Goal: Transaction & Acquisition: Purchase product/service

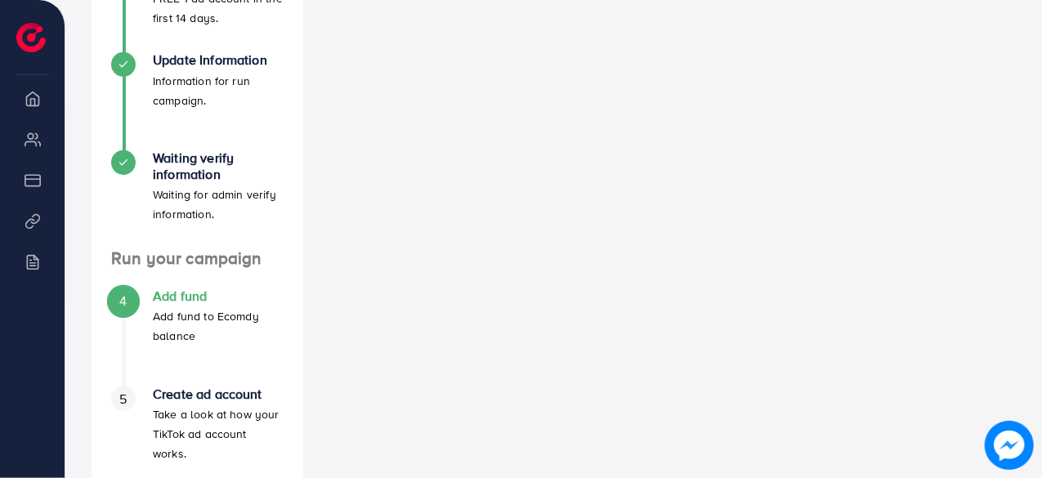
scroll to position [417, 0]
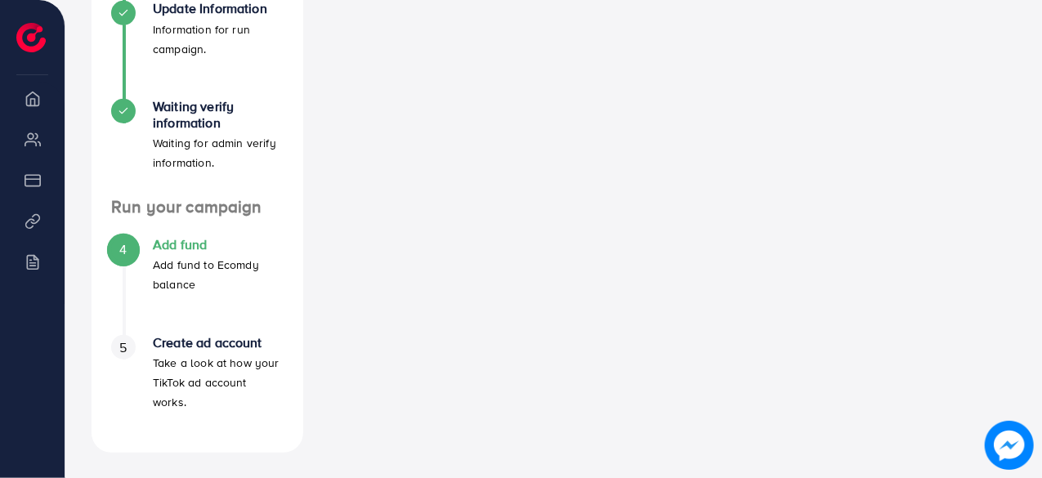
drag, startPoint x: 145, startPoint y: 267, endPoint x: 205, endPoint y: 289, distance: 64.4
click at [205, 289] on div "4 Add fund Add fund to Ecomdy balance" at bounding box center [197, 265] width 172 height 57
click at [214, 289] on p "Add fund to Ecomdy balance" at bounding box center [218, 274] width 131 height 39
drag, startPoint x: 214, startPoint y: 289, endPoint x: 139, endPoint y: 270, distance: 77.5
click at [139, 270] on div "4 Add fund Add fund to Ecomdy balance" at bounding box center [197, 265] width 172 height 57
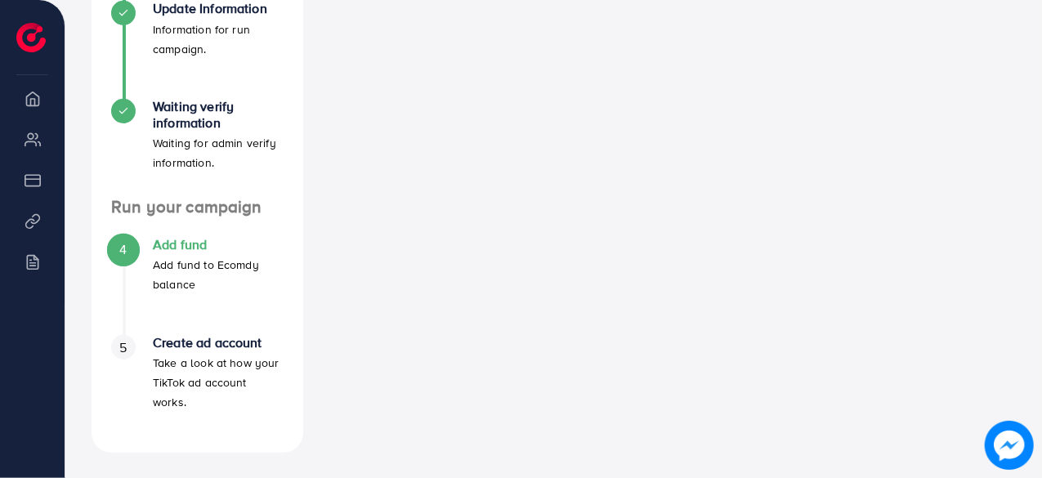
click at [207, 284] on p "Add fund to Ecomdy balance" at bounding box center [218, 274] width 131 height 39
drag, startPoint x: 205, startPoint y: 284, endPoint x: 145, endPoint y: 271, distance: 61.9
click at [145, 271] on div "4 Add fund Add fund to Ecomdy balance" at bounding box center [197, 265] width 172 height 57
click at [227, 302] on div "4 Add fund Add fund to Ecomdy balance" at bounding box center [197, 286] width 172 height 98
drag, startPoint x: 227, startPoint y: 302, endPoint x: 147, endPoint y: 267, distance: 87.5
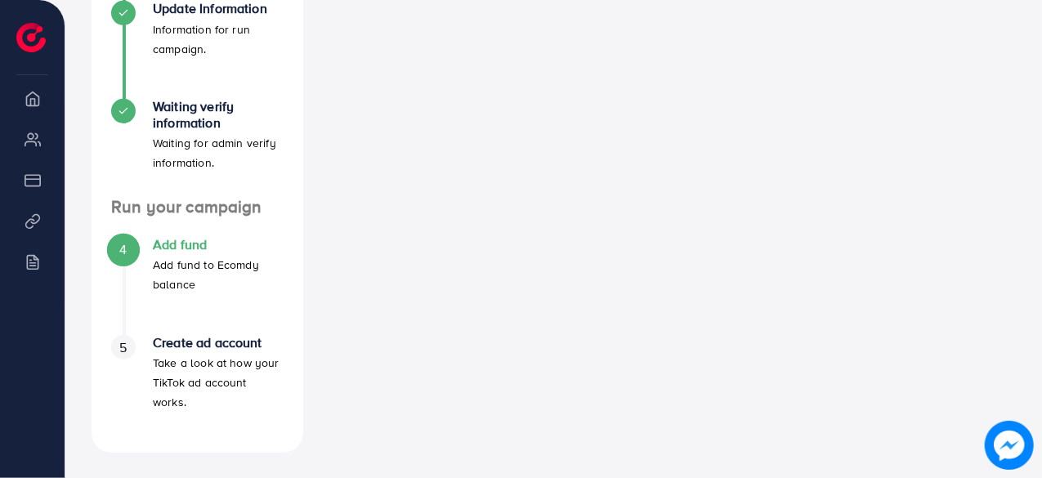
click at [147, 267] on div "4 Add fund Add fund to Ecomdy balance" at bounding box center [197, 286] width 172 height 98
click at [137, 287] on div "4 Add fund Add fund to Ecomdy balance" at bounding box center [197, 265] width 172 height 57
drag, startPoint x: 242, startPoint y: 290, endPoint x: 111, endPoint y: 269, distance: 132.5
click at [149, 270] on div "4 Add fund Add fund to Ecomdy balance" at bounding box center [197, 265] width 172 height 57
click at [132, 289] on div "4 Add fund Add fund to Ecomdy balance" at bounding box center [197, 265] width 172 height 57
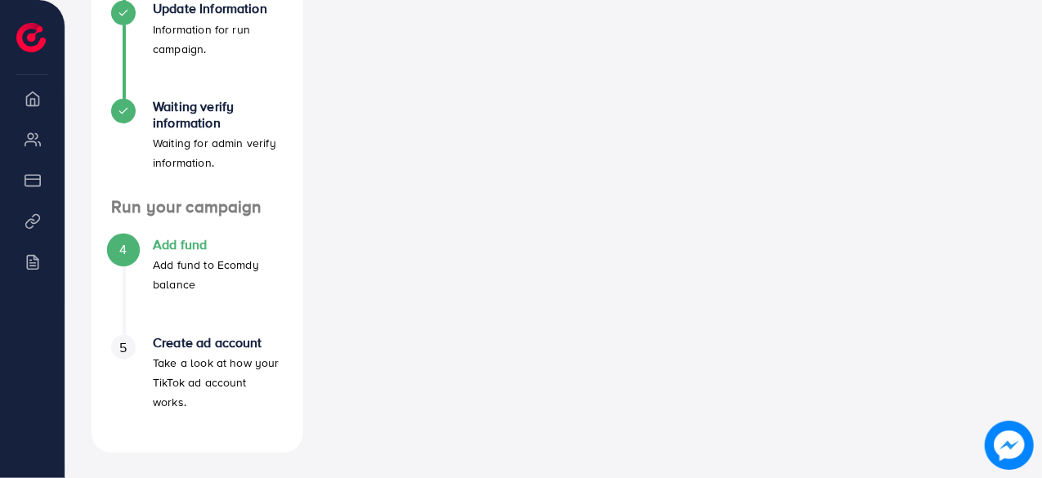
drag, startPoint x: 222, startPoint y: 301, endPoint x: 152, endPoint y: 262, distance: 80.5
click at [152, 262] on div "4 Add fund Add fund to Ecomdy balance" at bounding box center [197, 286] width 172 height 98
click at [151, 314] on div "4 Add fund Add fund to Ecomdy balance" at bounding box center [197, 286] width 172 height 98
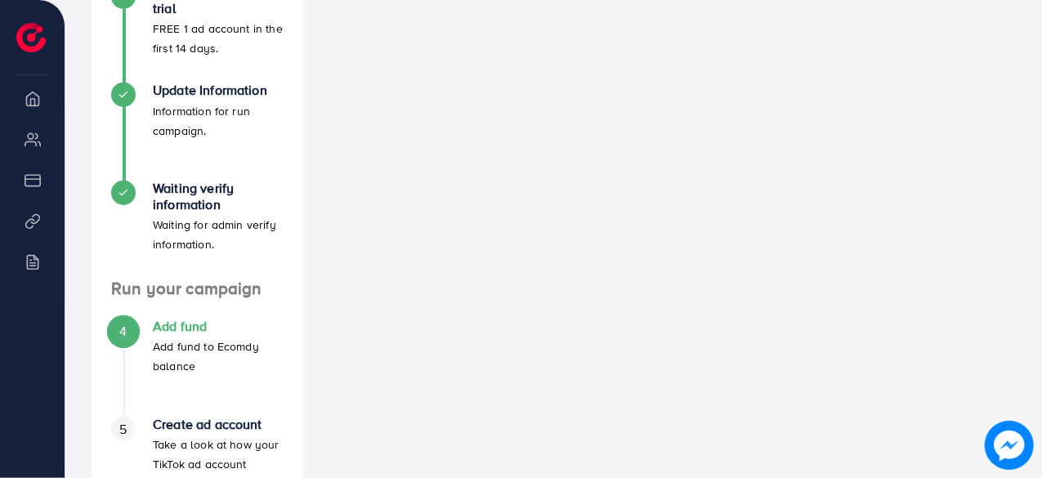
drag, startPoint x: 226, startPoint y: 316, endPoint x: 150, endPoint y: 326, distance: 75.8
click at [150, 326] on ul "4 Add fund Add fund to Ecomdy balance 5 Create ad account Take a look at how yo…" at bounding box center [198, 407] width 212 height 216
click at [224, 361] on p "Add fund to Ecomdy balance" at bounding box center [218, 356] width 131 height 39
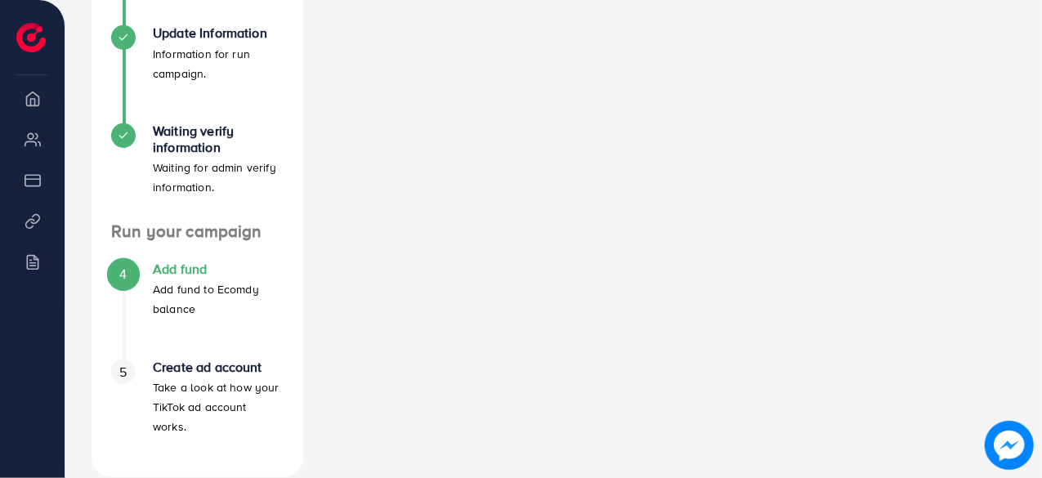
scroll to position [417, 0]
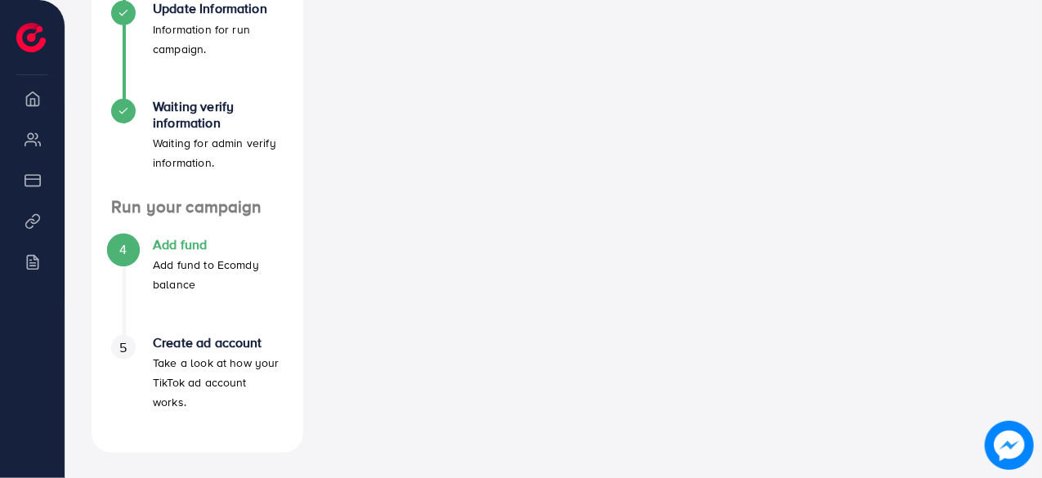
drag, startPoint x: 291, startPoint y: 383, endPoint x: 135, endPoint y: 359, distance: 157.9
click at [135, 359] on li "5 Create ad account Take a look at how your TikTok ad account works." at bounding box center [198, 384] width 212 height 98
click at [191, 315] on div "4 Add fund Add fund to Ecomdy balance" at bounding box center [197, 286] width 172 height 98
drag, startPoint x: 206, startPoint y: 289, endPoint x: 149, endPoint y: 240, distance: 75.9
click at [149, 240] on div "4 Add fund Add fund to Ecomdy balance" at bounding box center [197, 265] width 172 height 57
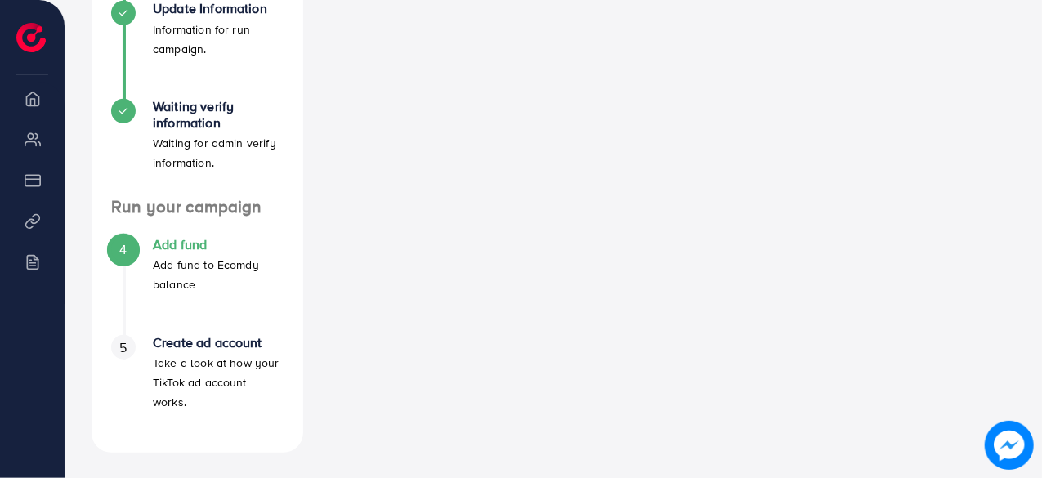
click at [209, 277] on p "Add fund to Ecomdy balance" at bounding box center [218, 274] width 131 height 39
drag, startPoint x: 209, startPoint y: 277, endPoint x: 141, endPoint y: 271, distance: 68.9
click at [141, 271] on div "4 Add fund Add fund to Ecomdy balance" at bounding box center [197, 265] width 172 height 57
click at [218, 278] on p "Add fund to Ecomdy balance" at bounding box center [218, 274] width 131 height 39
drag, startPoint x: 244, startPoint y: 289, endPoint x: 150, endPoint y: 236, distance: 106.9
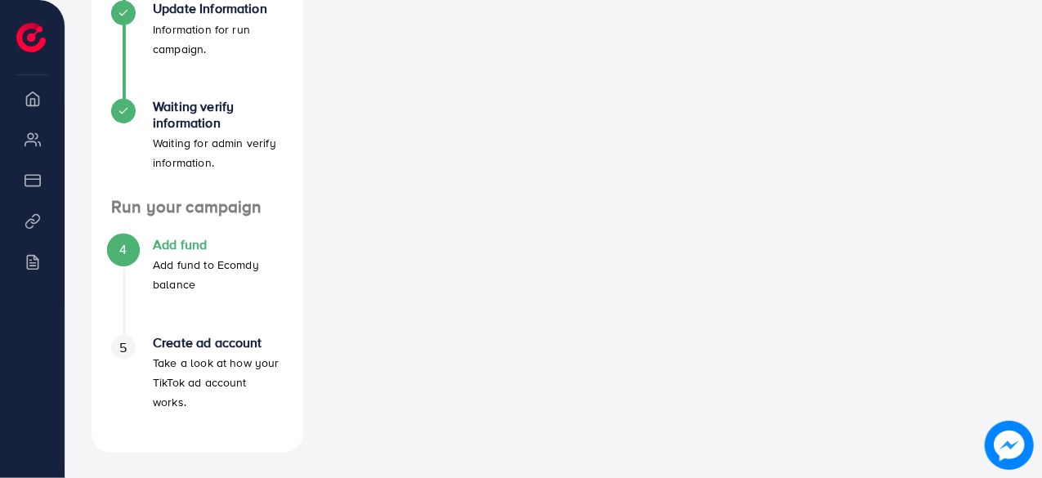
click at [150, 237] on div "4 Add fund Add fund to Ecomdy balance" at bounding box center [197, 265] width 172 height 57
click at [216, 283] on p "Add fund to Ecomdy balance" at bounding box center [218, 274] width 131 height 39
drag, startPoint x: 216, startPoint y: 283, endPoint x: 135, endPoint y: 239, distance: 92.2
click at [135, 239] on div "4 Add fund Add fund to Ecomdy balance" at bounding box center [197, 265] width 172 height 57
click at [206, 295] on div "4 Add fund Add fund to Ecomdy balance" at bounding box center [197, 286] width 172 height 98
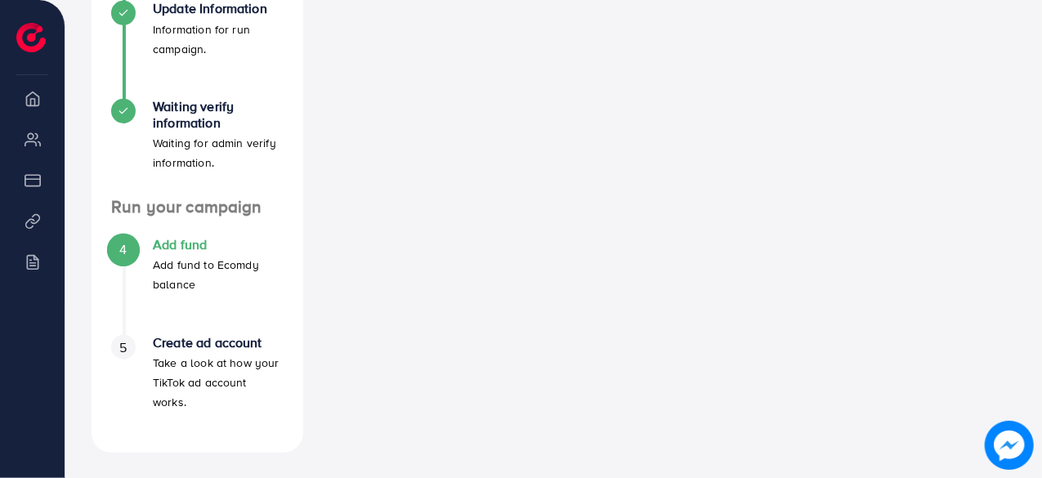
drag, startPoint x: 212, startPoint y: 292, endPoint x: 150, endPoint y: 242, distance: 79.7
click at [150, 242] on div "4 Add fund Add fund to Ecomdy balance" at bounding box center [197, 265] width 172 height 57
click at [205, 274] on p "Add fund to Ecomdy balance" at bounding box center [218, 274] width 131 height 39
drag, startPoint x: 207, startPoint y: 281, endPoint x: 146, endPoint y: 237, distance: 75.6
click at [146, 237] on div "4 Add fund Add fund to Ecomdy balance" at bounding box center [197, 265] width 172 height 57
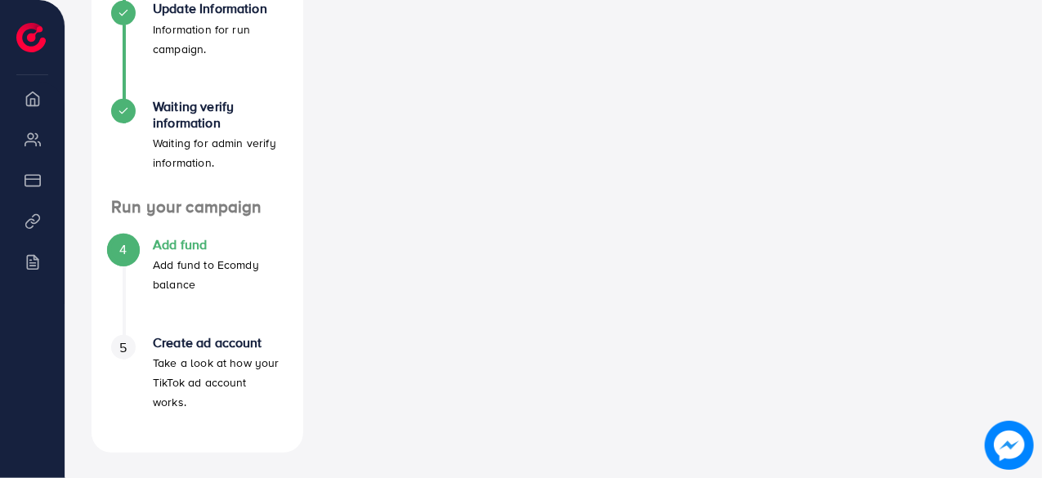
click at [204, 281] on p "Add fund to Ecomdy balance" at bounding box center [218, 274] width 131 height 39
drag, startPoint x: 204, startPoint y: 281, endPoint x: 147, endPoint y: 245, distance: 67.6
click at [147, 245] on div "4 Add fund Add fund to Ecomdy balance" at bounding box center [197, 265] width 172 height 57
click at [227, 289] on p "Add fund to Ecomdy balance" at bounding box center [218, 274] width 131 height 39
drag, startPoint x: 227, startPoint y: 289, endPoint x: 146, endPoint y: 268, distance: 84.3
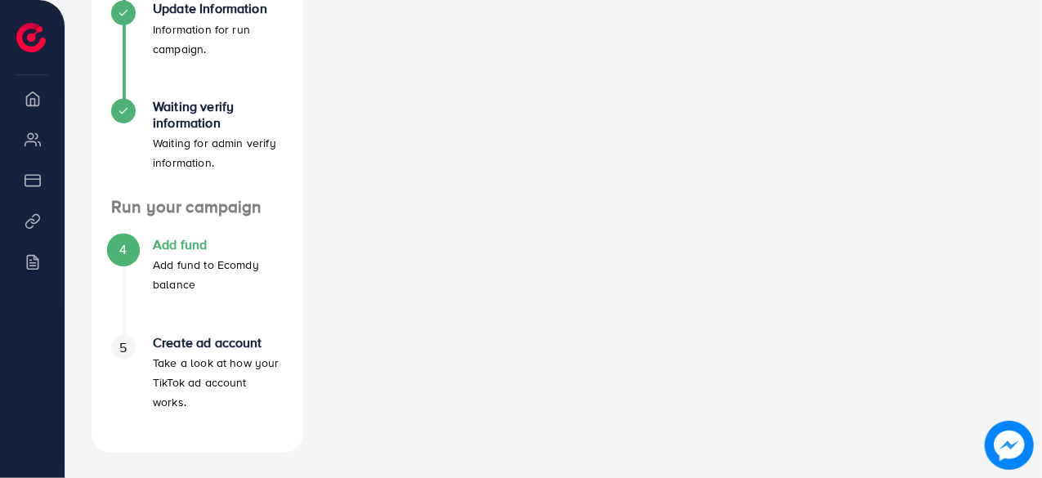
click at [146, 268] on div "4 Add fund Add fund to Ecomdy balance" at bounding box center [197, 265] width 172 height 57
click at [222, 292] on p "Add fund to Ecomdy balance" at bounding box center [218, 274] width 131 height 39
click at [147, 277] on div "A quick setup guide for your business. Get started Active 14 days free trial FR…" at bounding box center [198, 115] width 212 height 674
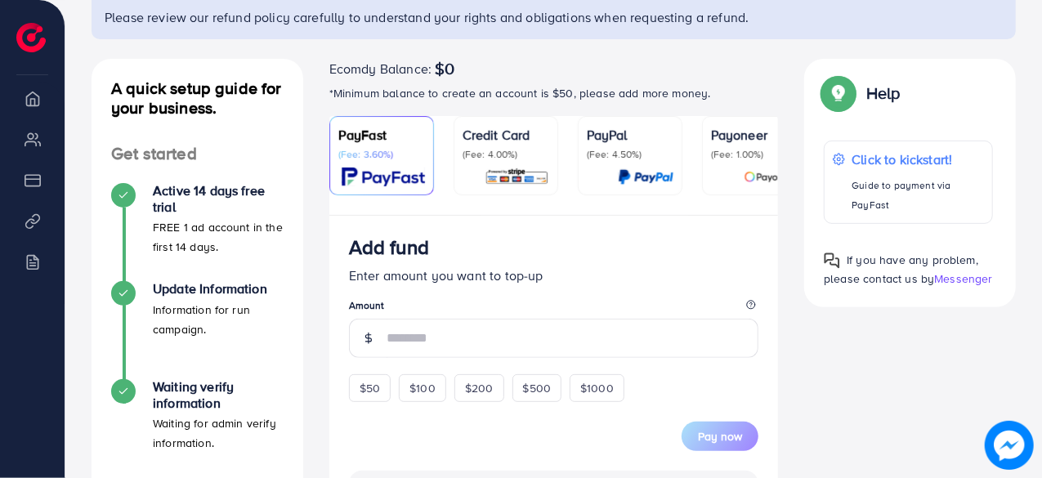
scroll to position [164, 0]
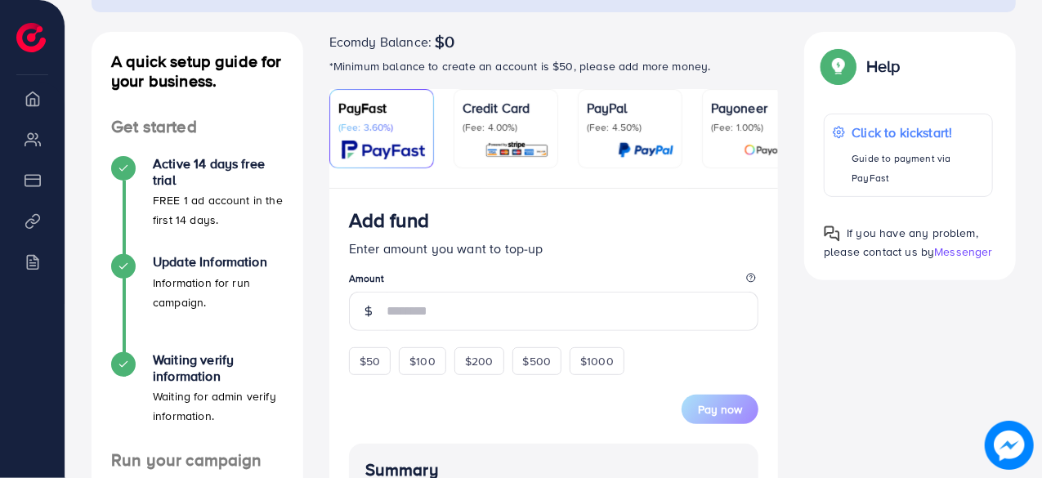
click at [887, 377] on div "A quick setup guide for your business. Get started Active 14 days free trial FR…" at bounding box center [553, 474] width 951 height 885
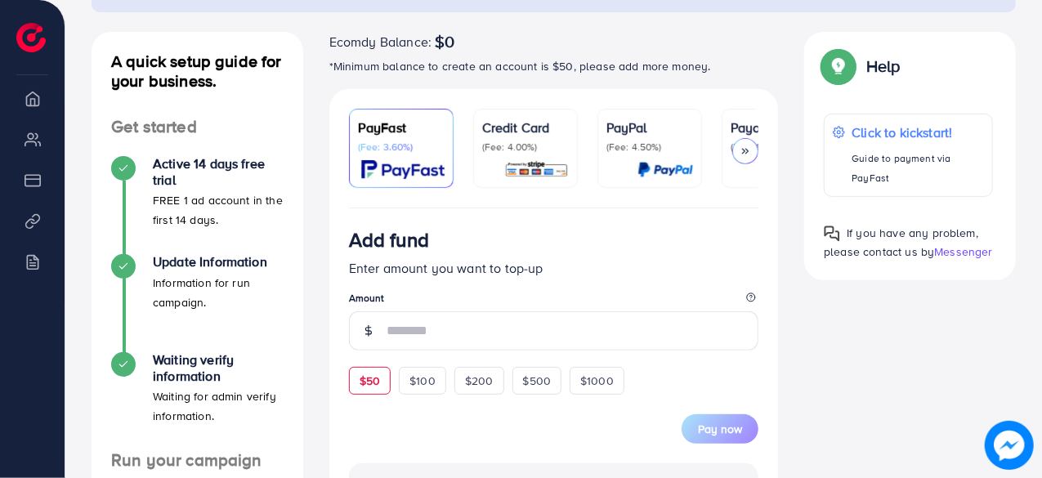
click at [361, 382] on span "$50" at bounding box center [370, 381] width 20 height 16
type input "**"
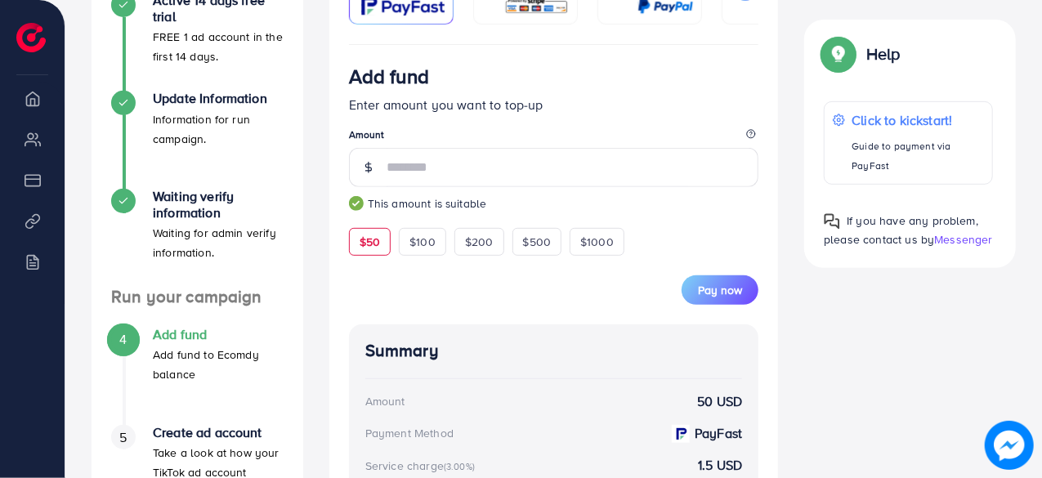
scroll to position [491, 0]
